Goal: Task Accomplishment & Management: Manage account settings

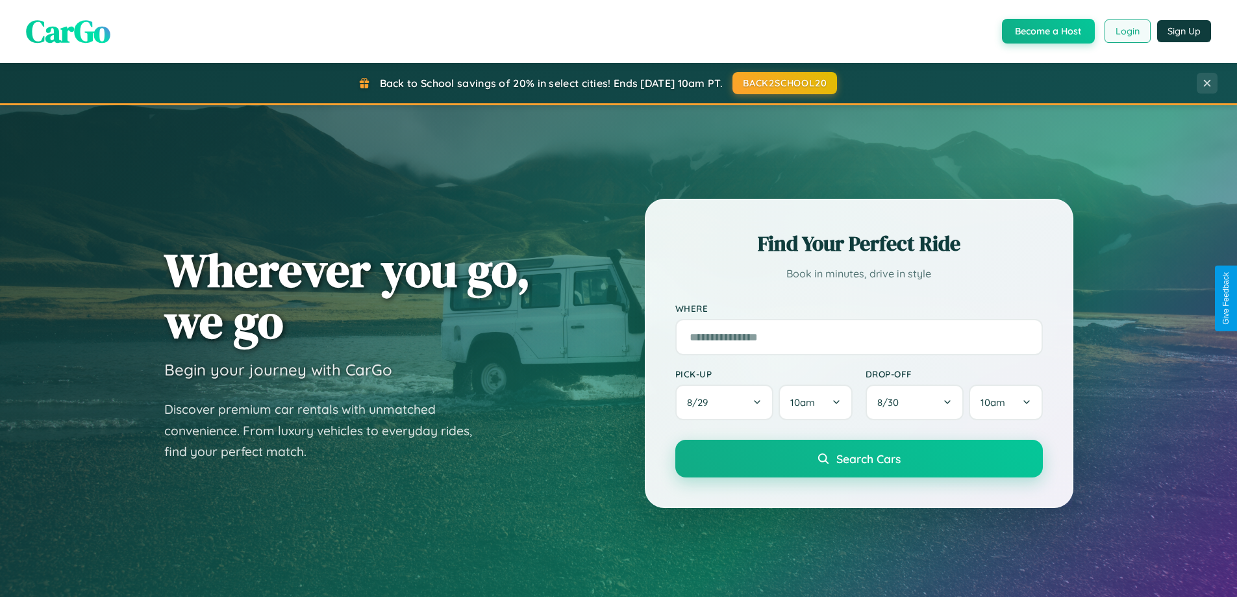
click at [1127, 31] on button "Login" at bounding box center [1127, 30] width 46 height 23
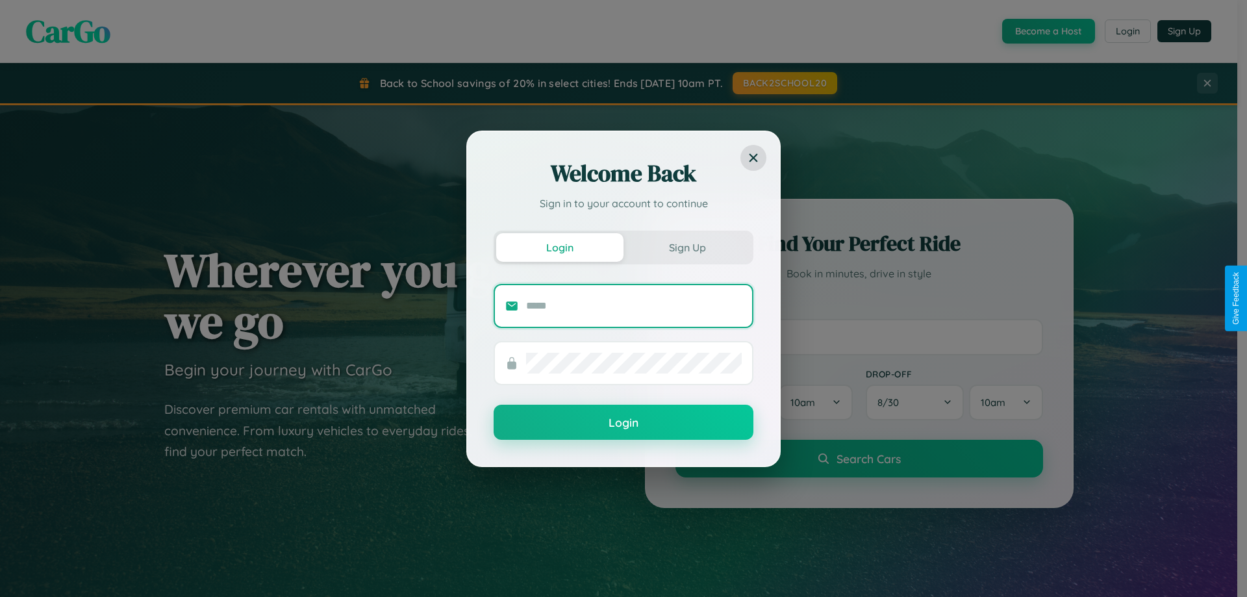
click at [634, 305] on input "text" at bounding box center [634, 305] width 216 height 21
type input "**********"
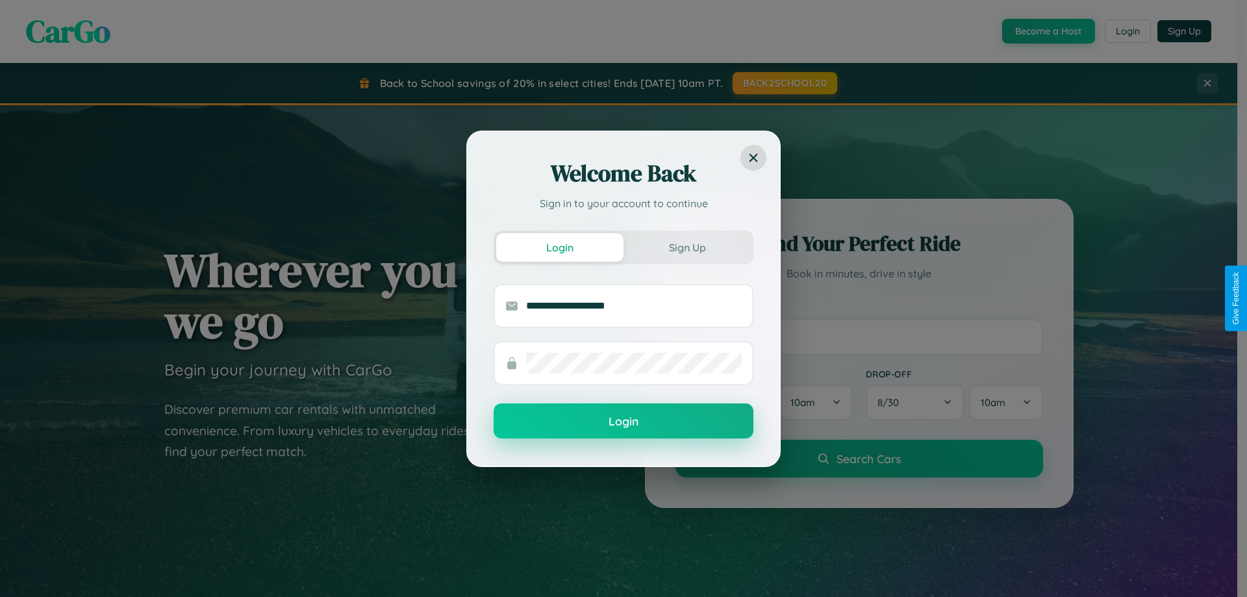
click at [623, 421] on button "Login" at bounding box center [623, 420] width 260 height 35
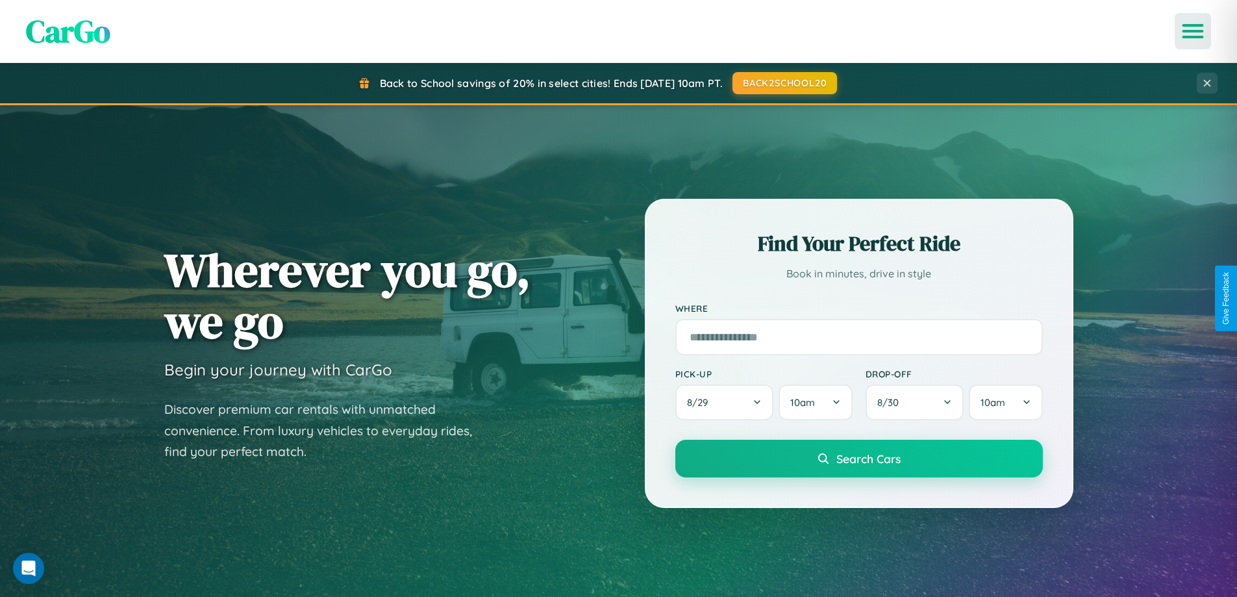
click at [1193, 31] on icon "Open menu" at bounding box center [1193, 31] width 19 height 12
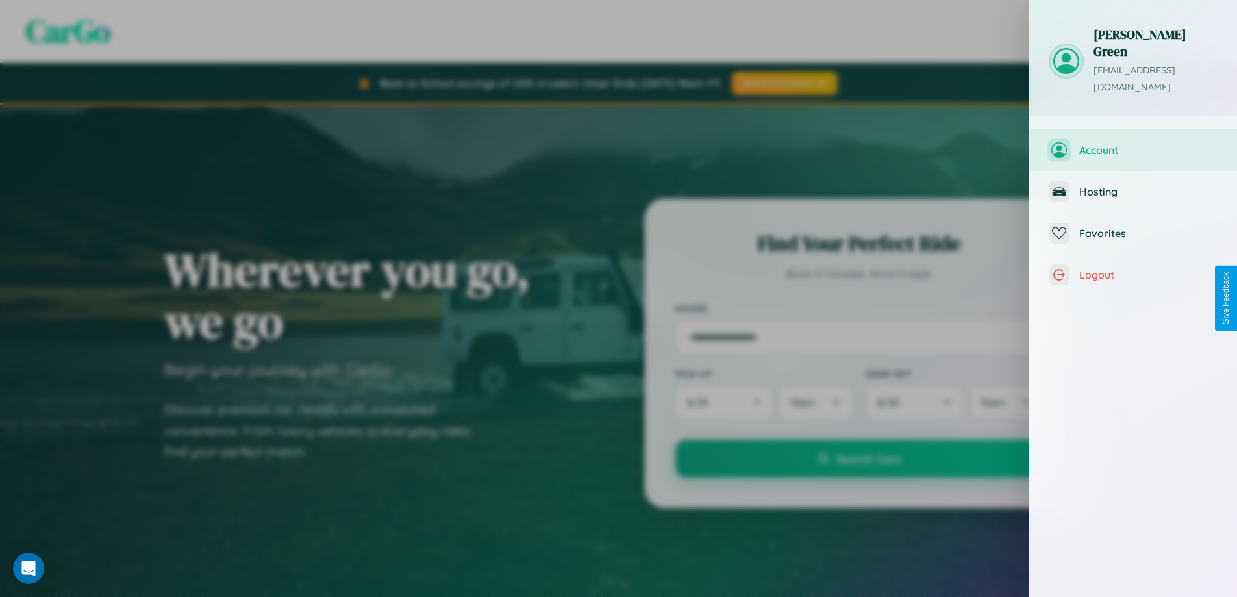
click at [1133, 143] on span "Account" at bounding box center [1148, 149] width 138 height 13
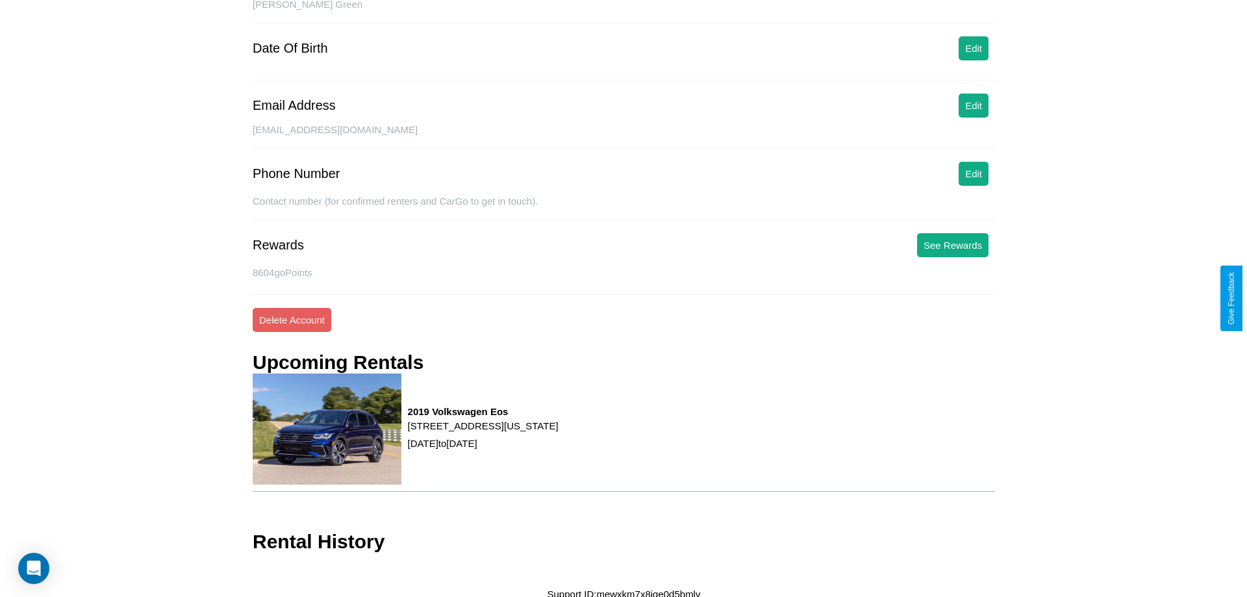
scroll to position [149, 0]
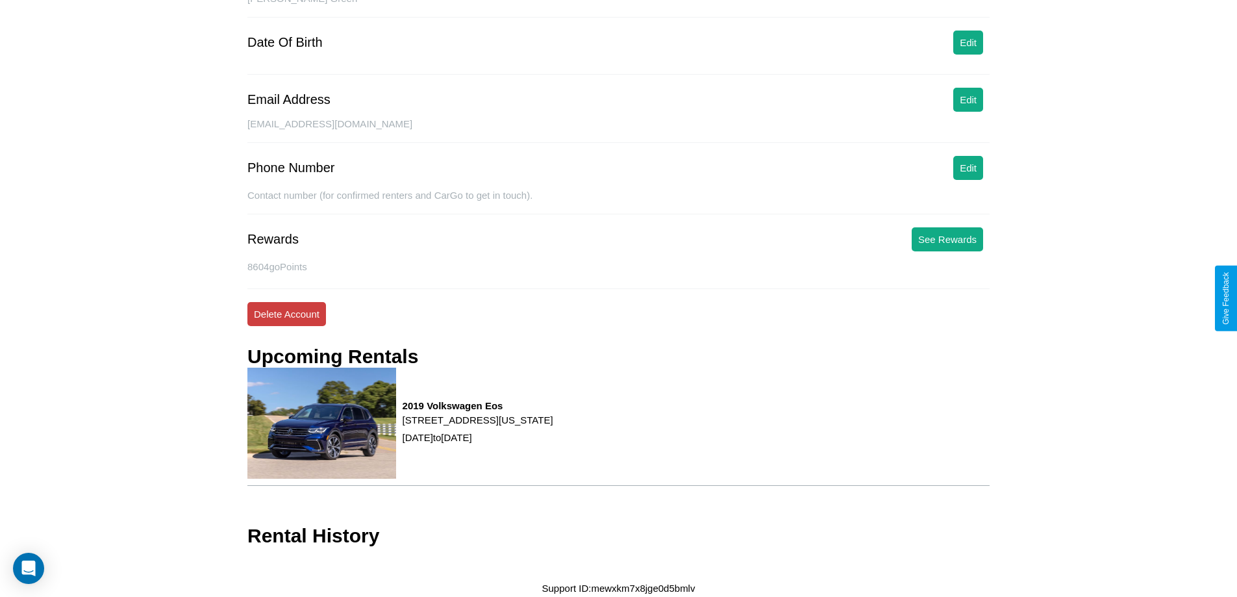
click at [286, 314] on button "Delete Account" at bounding box center [286, 314] width 79 height 24
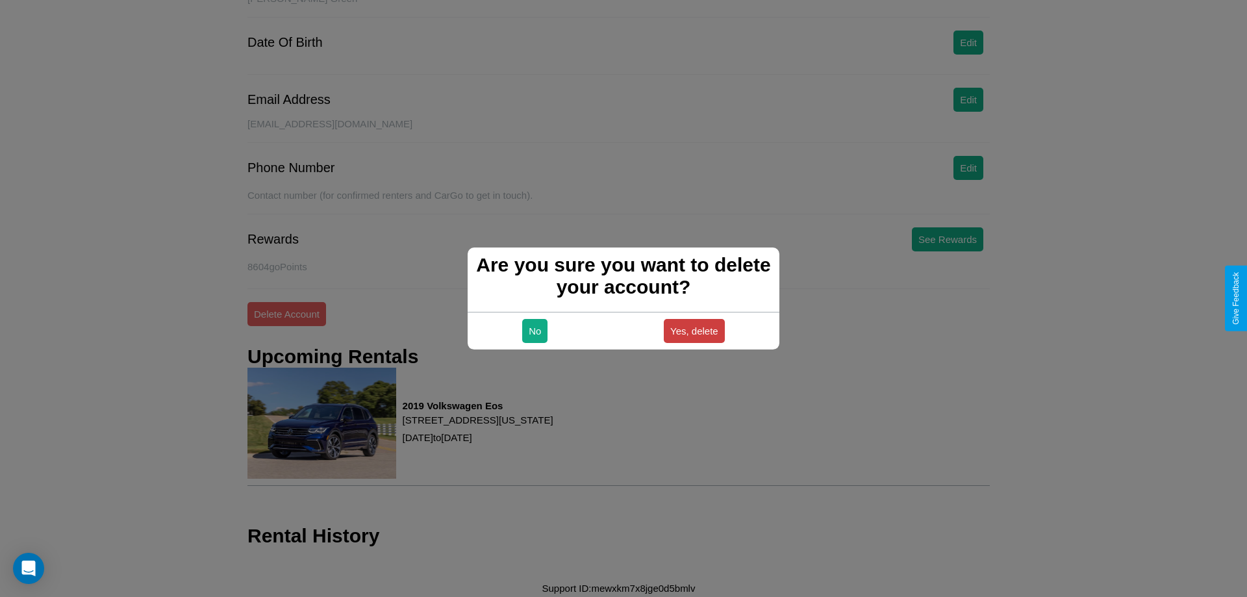
click at [693, 330] on button "Yes, delete" at bounding box center [694, 331] width 61 height 24
